Goal: Task Accomplishment & Management: Use online tool/utility

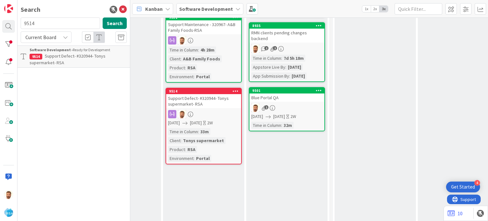
scroll to position [208, 820]
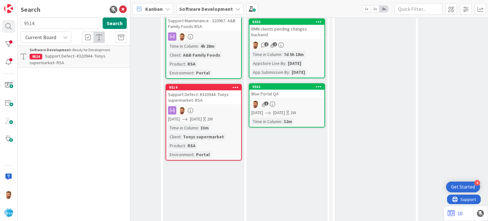
click at [203, 98] on div "Support Defect- #320944- Tonys supermarket- RSA" at bounding box center [203, 97] width 75 height 14
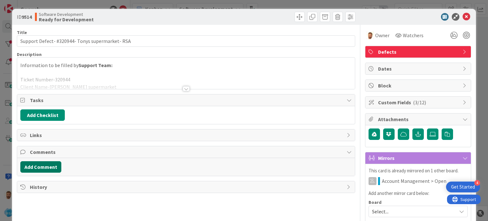
click at [46, 163] on button "Add Comment" at bounding box center [40, 166] width 41 height 11
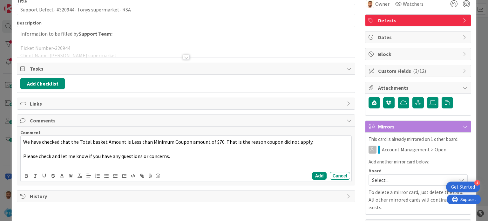
scroll to position [32, 0]
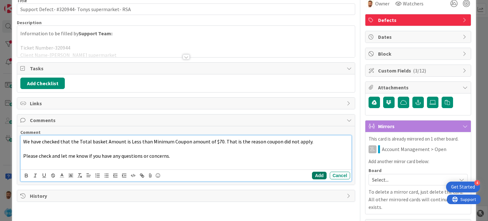
click at [312, 172] on button "Add" at bounding box center [319, 176] width 14 height 8
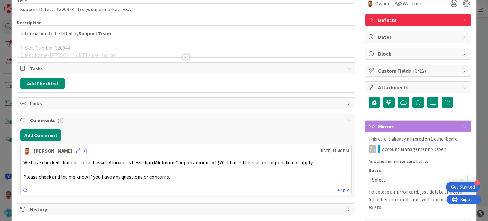
scroll to position [0, 0]
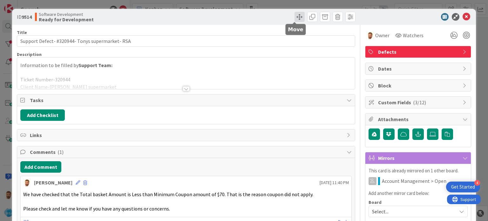
click at [295, 14] on span at bounding box center [300, 17] width 10 height 10
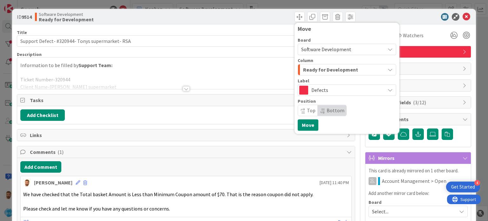
click at [303, 70] on span "Ready for Development" at bounding box center [330, 69] width 55 height 8
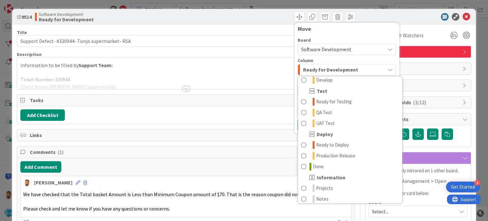
scroll to position [178, 0]
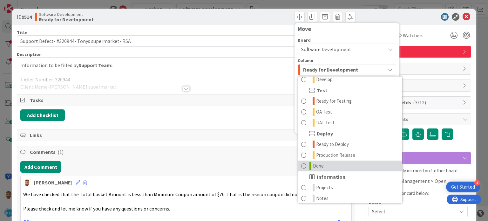
click at [301, 169] on span at bounding box center [303, 166] width 5 height 8
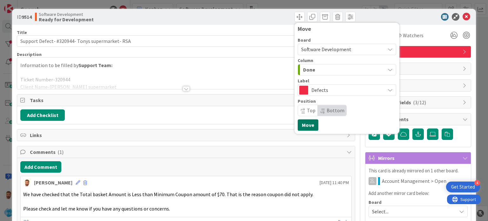
click at [299, 124] on button "Move" at bounding box center [308, 124] width 21 height 11
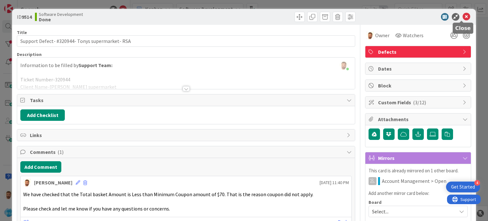
click at [463, 19] on icon at bounding box center [467, 17] width 8 height 8
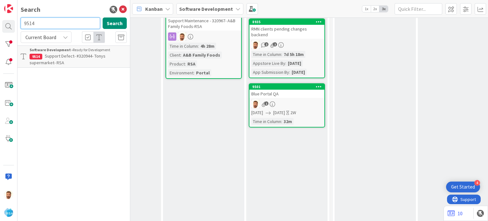
click at [35, 23] on input "9514" at bounding box center [60, 22] width 79 height 11
type input "9475"
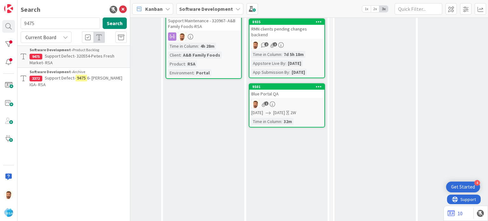
click at [50, 53] on span "Support Defect- 320554-Petes Fresh Market- RSA" at bounding box center [72, 59] width 85 height 12
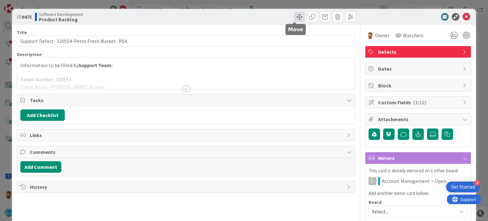
click at [295, 19] on span at bounding box center [300, 17] width 10 height 10
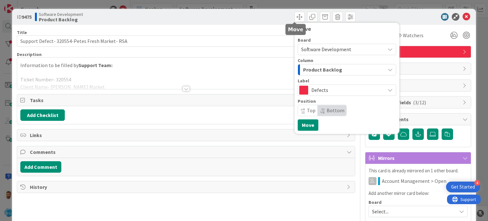
click at [311, 71] on span "Product Backlog" at bounding box center [322, 69] width 39 height 8
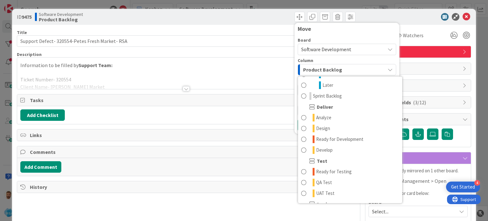
scroll to position [109, 0]
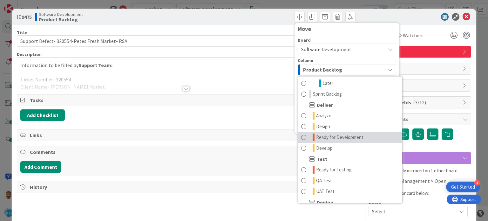
click at [301, 136] on span at bounding box center [303, 137] width 5 height 8
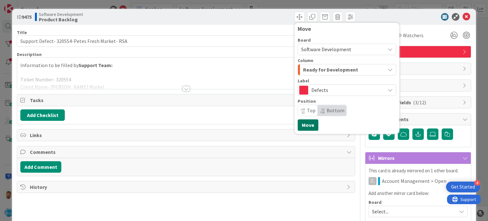
click at [300, 126] on button "Move" at bounding box center [308, 124] width 21 height 11
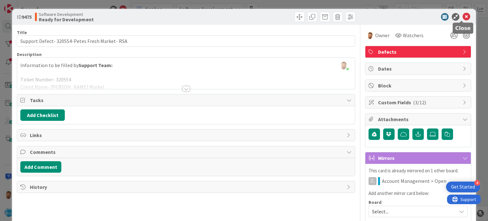
click at [463, 19] on icon at bounding box center [467, 17] width 8 height 8
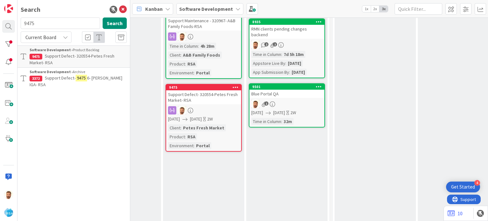
click at [217, 100] on div "Support Defect- 320554-Petes Fresh Market- RSA" at bounding box center [203, 97] width 75 height 14
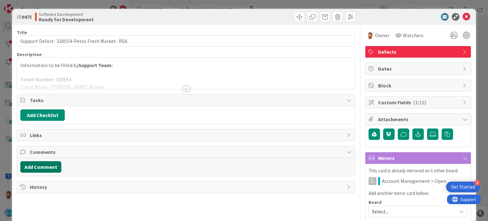
click at [44, 166] on button "Add Comment" at bounding box center [40, 166] width 41 height 11
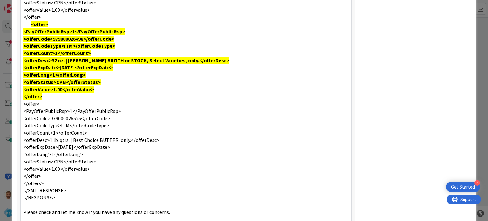
scroll to position [451, 0]
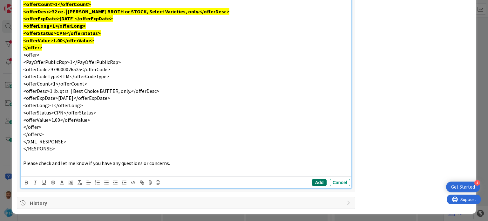
click at [314, 179] on button "Add" at bounding box center [319, 183] width 14 height 8
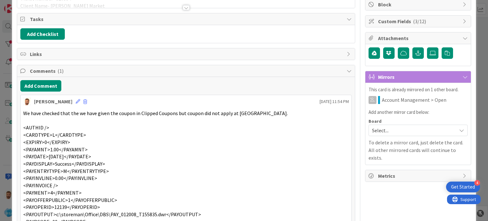
scroll to position [0, 0]
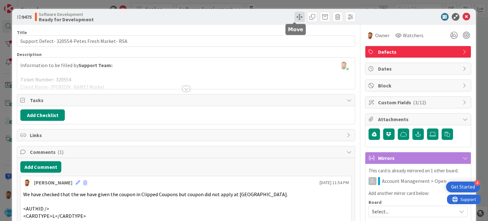
click at [296, 12] on span at bounding box center [300, 17] width 10 height 10
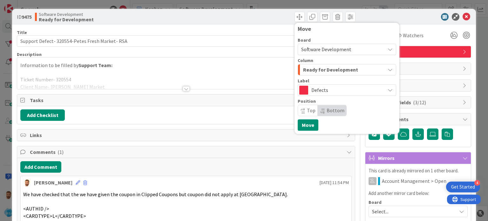
click at [303, 67] on span "Ready for Development" at bounding box center [330, 69] width 55 height 8
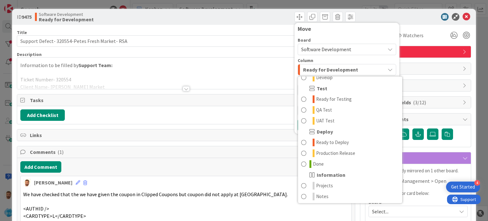
scroll to position [181, 0]
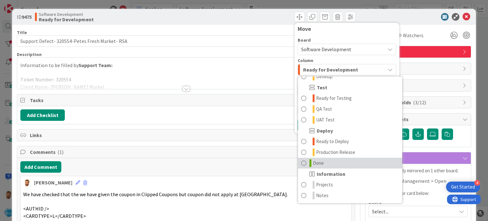
click at [301, 161] on span at bounding box center [303, 163] width 5 height 8
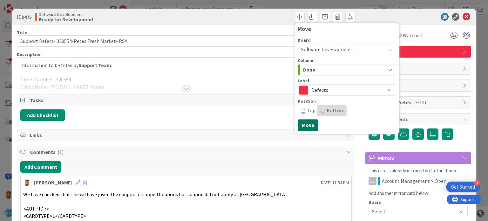
click at [301, 126] on button "Move" at bounding box center [308, 124] width 21 height 11
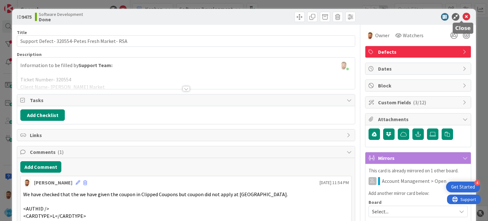
click at [463, 16] on icon at bounding box center [467, 17] width 8 height 8
